Goal: Find specific page/section: Find specific page/section

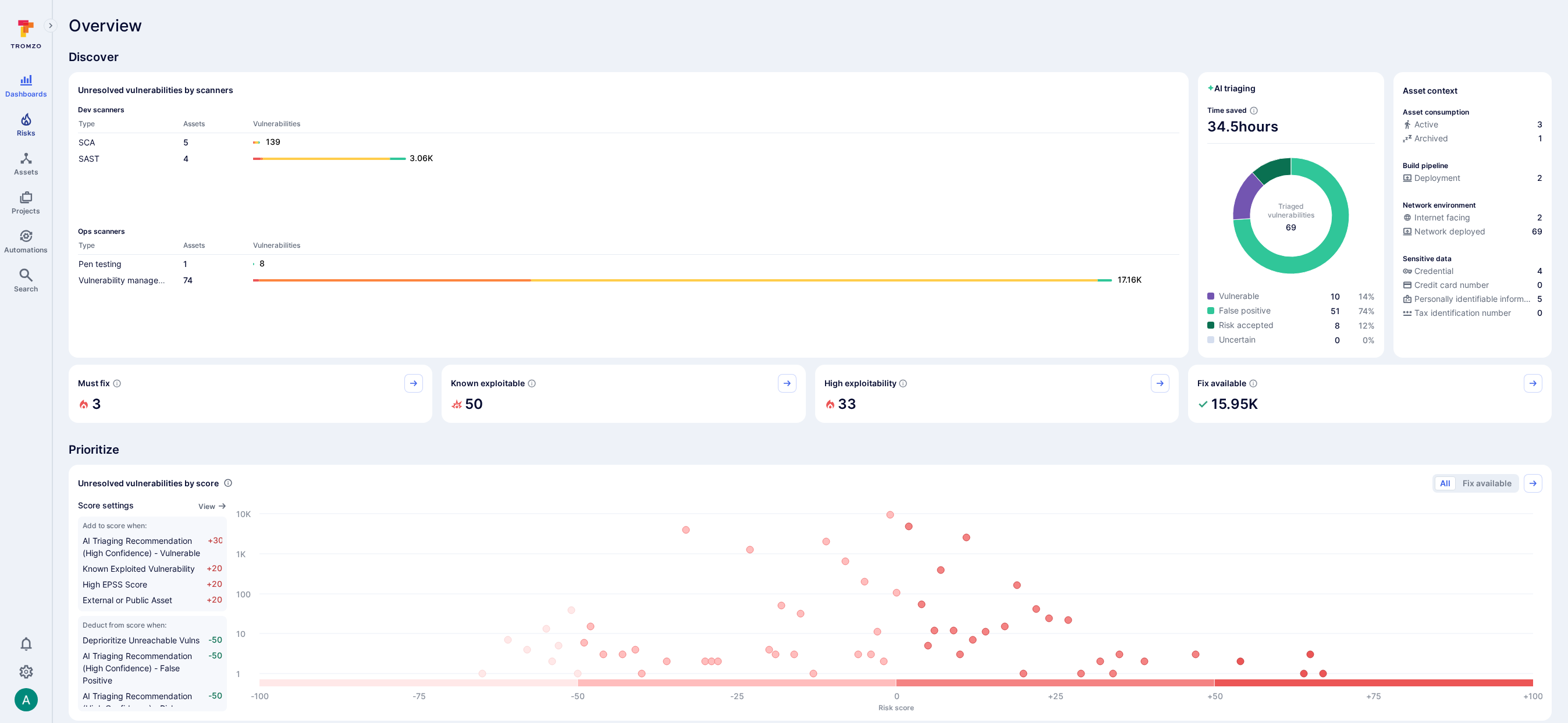
click at [24, 133] on span "Risks" at bounding box center [26, 133] width 18 height 9
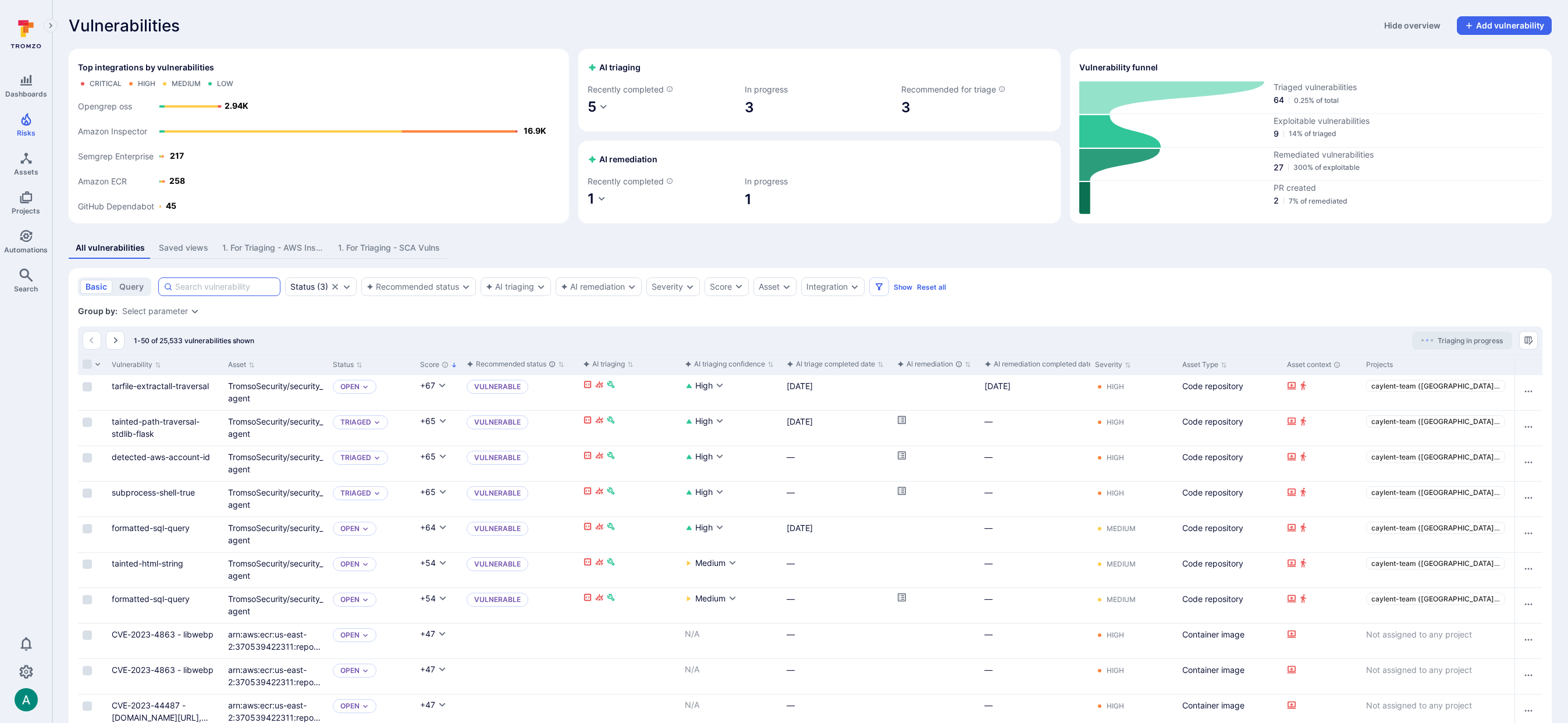
click at [231, 285] on input at bounding box center [225, 287] width 100 height 12
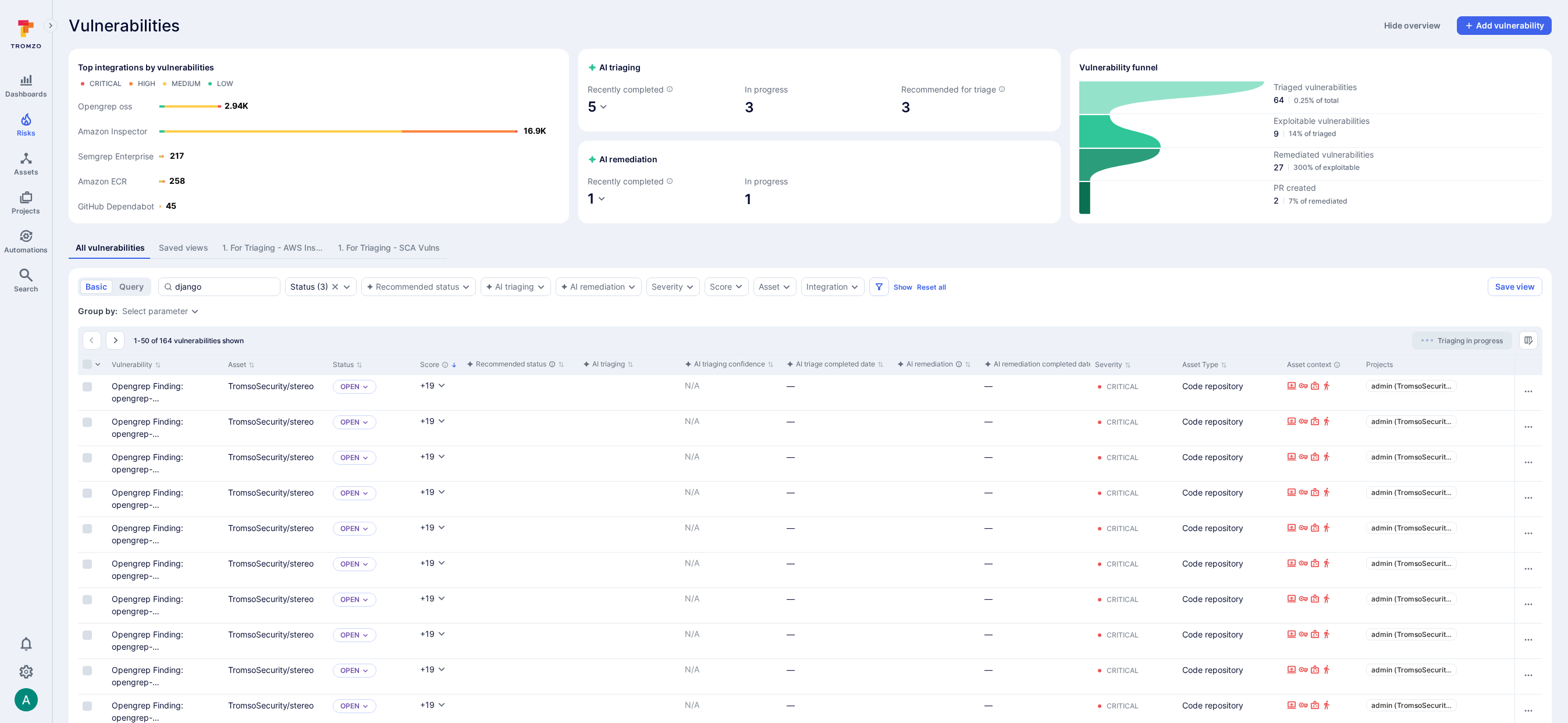
type input "django"
click at [222, 362] on div "Vulnerability" at bounding box center [165, 364] width 116 height 21
drag, startPoint x: 220, startPoint y: 363, endPoint x: 44, endPoint y: 333, distance: 178.5
click at [223, 361] on div "Vulnerability" at bounding box center [165, 364] width 116 height 21
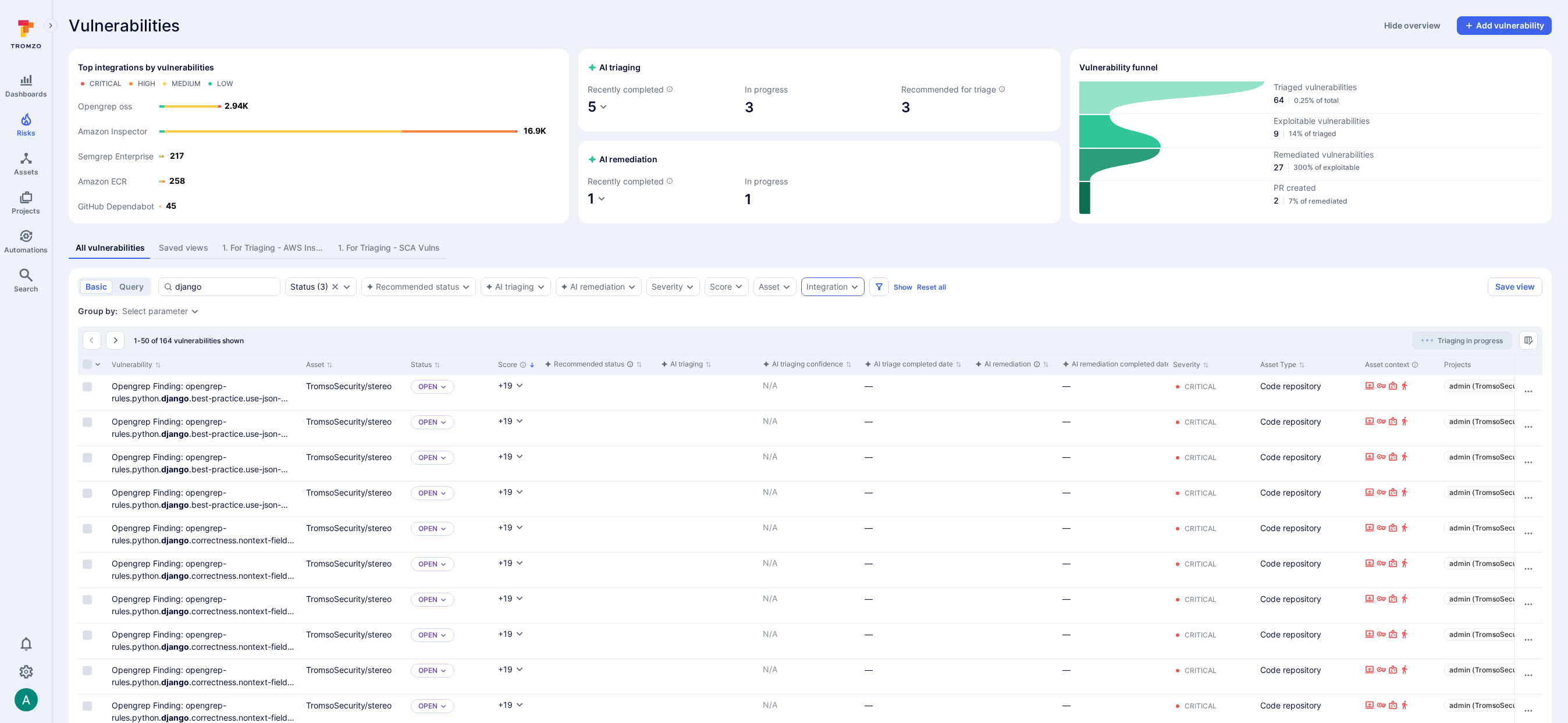
click at [830, 285] on div "Integration" at bounding box center [827, 286] width 41 height 9
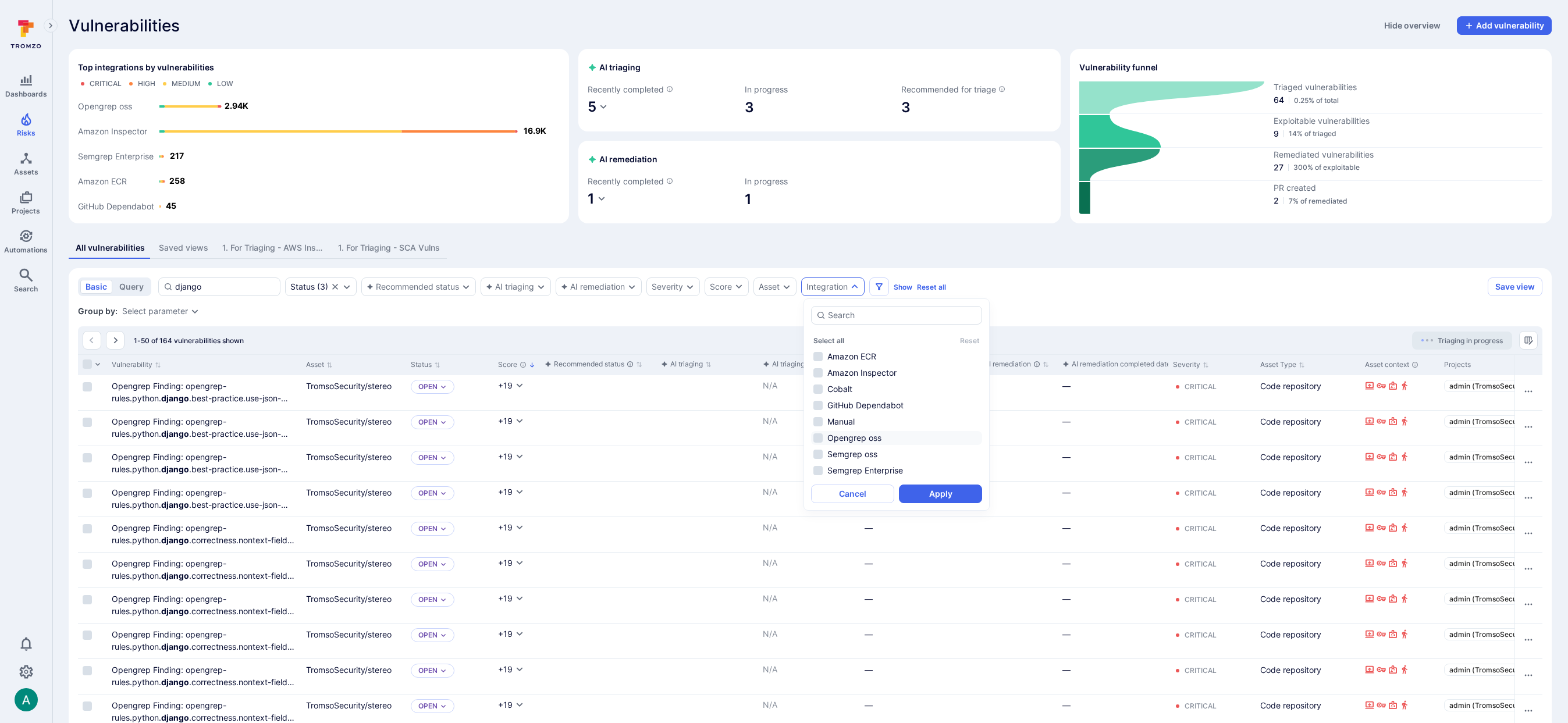
drag, startPoint x: 840, startPoint y: 407, endPoint x: 894, endPoint y: 444, distance: 65.5
click at [840, 406] on li "GitHub Dependabot" at bounding box center [896, 405] width 171 height 14
click at [961, 499] on button "Apply" at bounding box center [940, 493] width 83 height 18
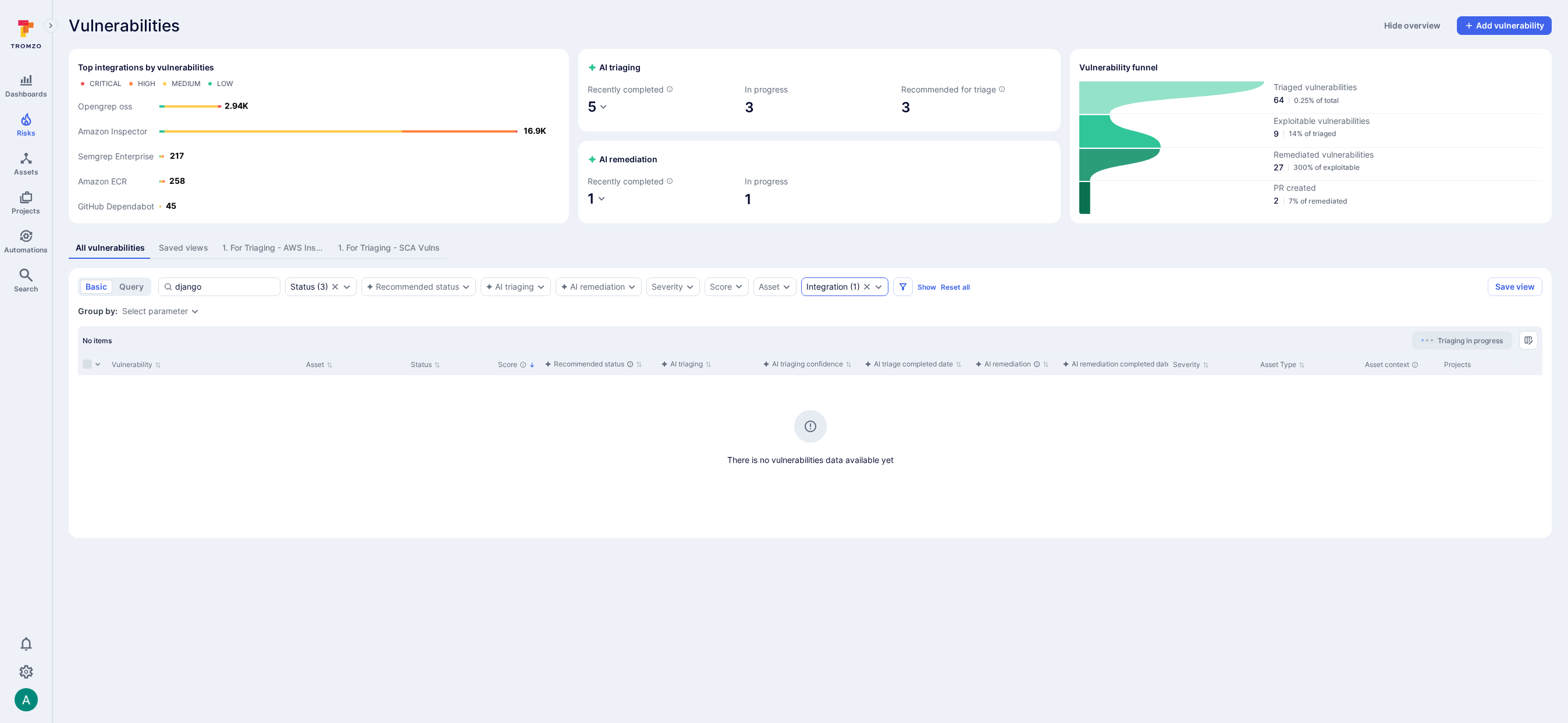
click at [844, 282] on div "Integration" at bounding box center [827, 286] width 41 height 9
